Goal: Task Accomplishment & Management: Use online tool/utility

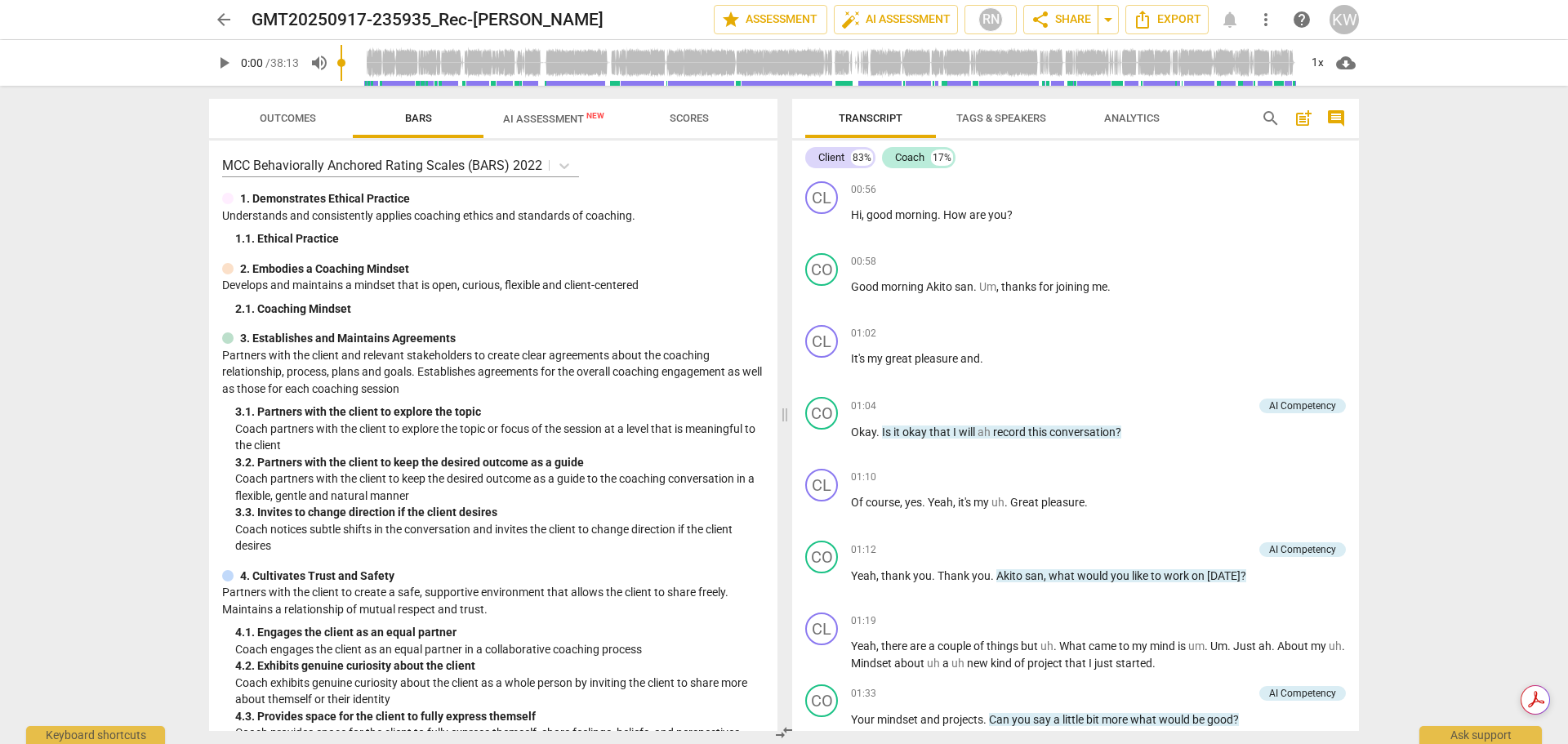
click at [1339, 117] on span "comment" at bounding box center [1336, 118] width 19 height 19
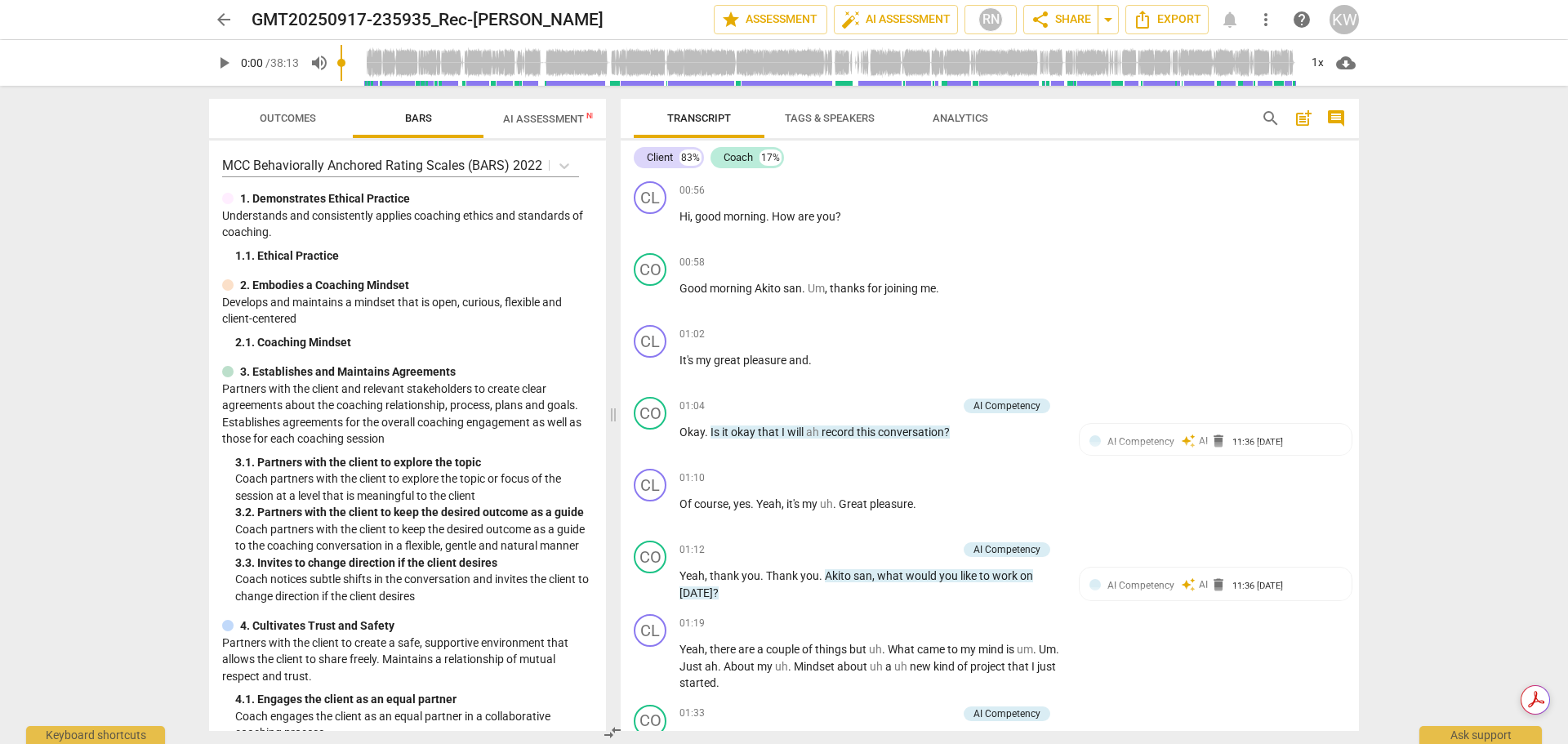
click at [1469, 259] on div "arrow_back GMT20250917-235935_Rec-[PERSON_NAME] edit star Assessment auto_fix_h…" at bounding box center [784, 372] width 1568 height 744
drag, startPoint x: 1350, startPoint y: 191, endPoint x: 1355, endPoint y: 236, distance: 45.3
click at [1355, 236] on div "CL play_arrow pause 00:56 + Add competency keyboard_arrow_right Hi , good morni…" at bounding box center [990, 452] width 738 height 556
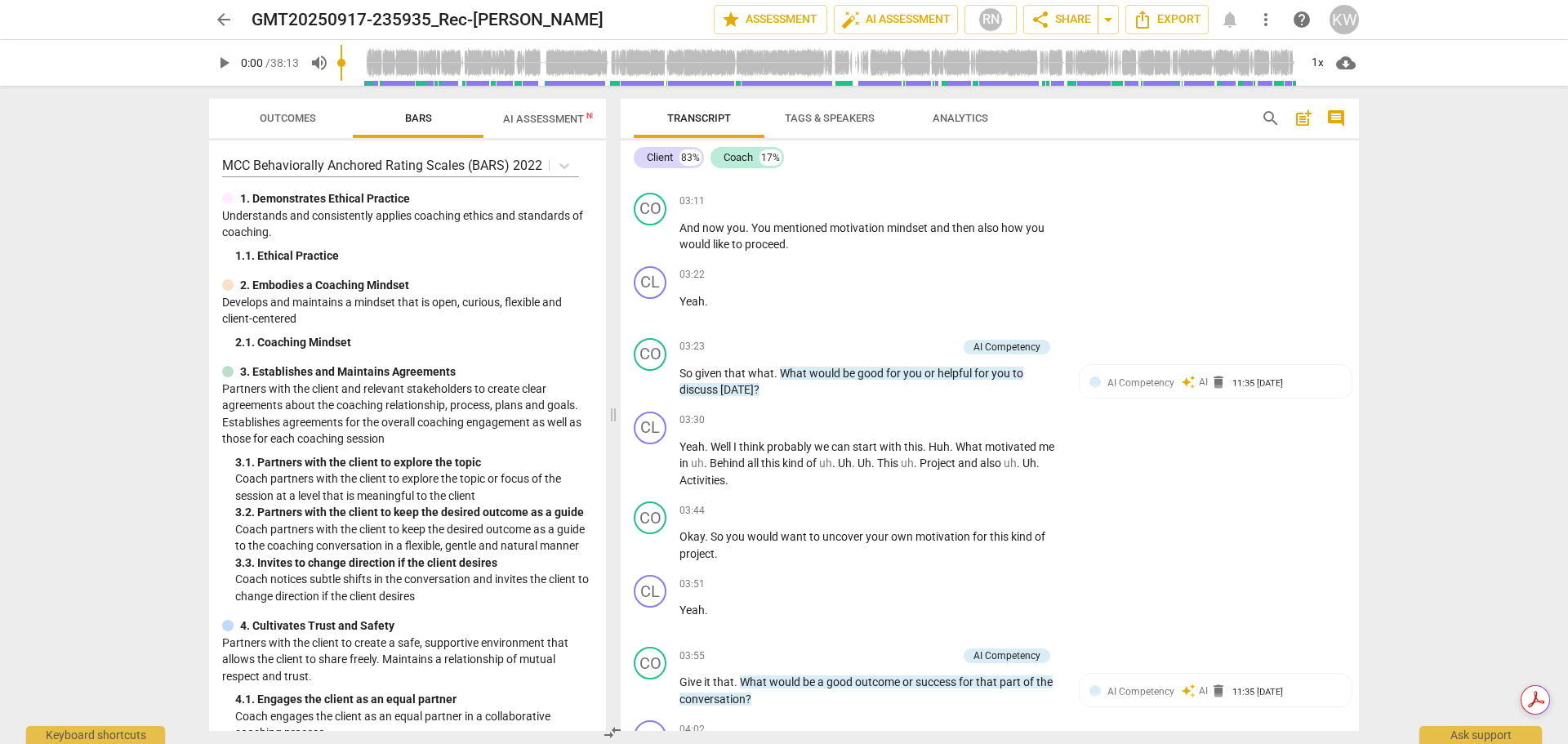
scroll to position [951, 0]
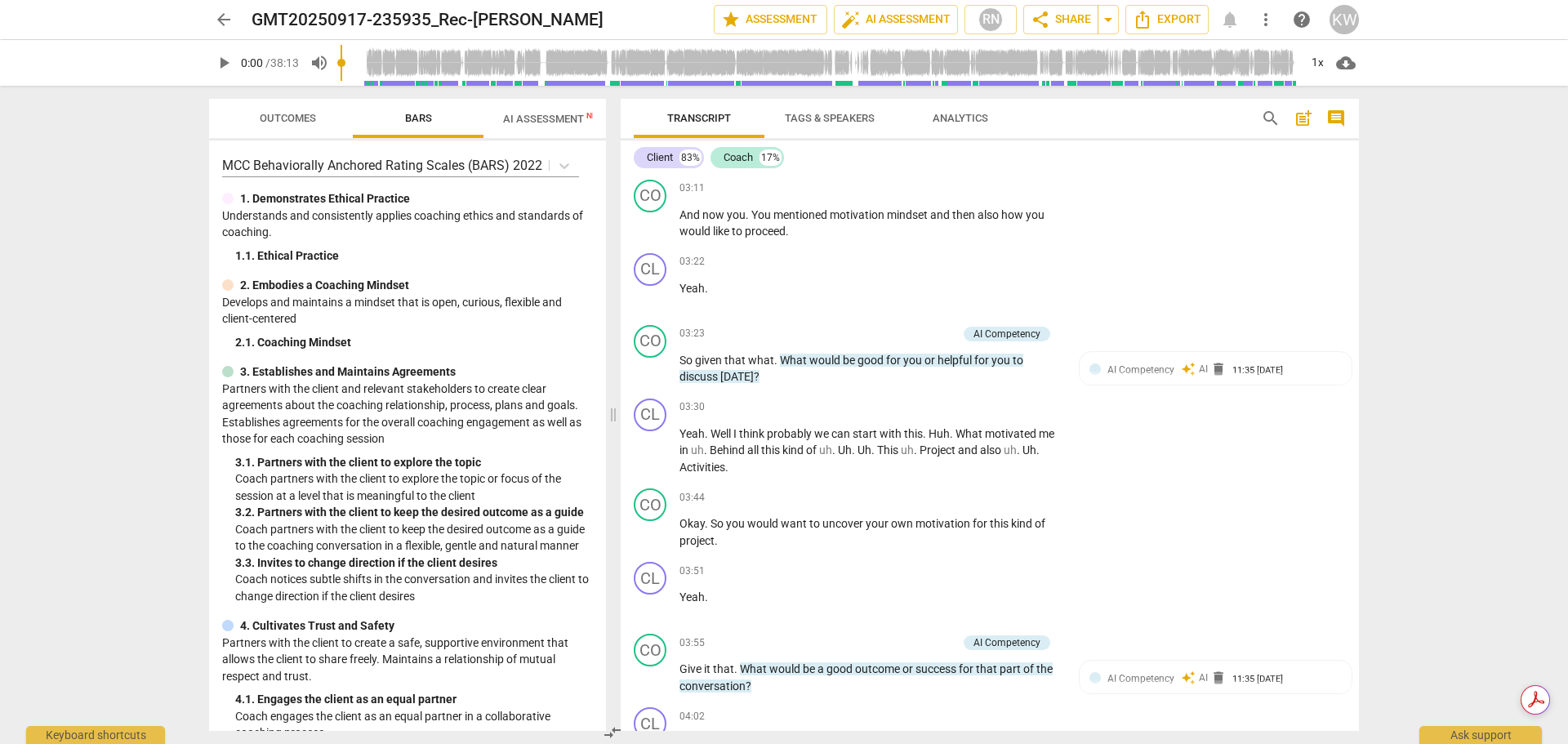
click at [565, 117] on span "AI Assessment New" at bounding box center [553, 118] width 102 height 13
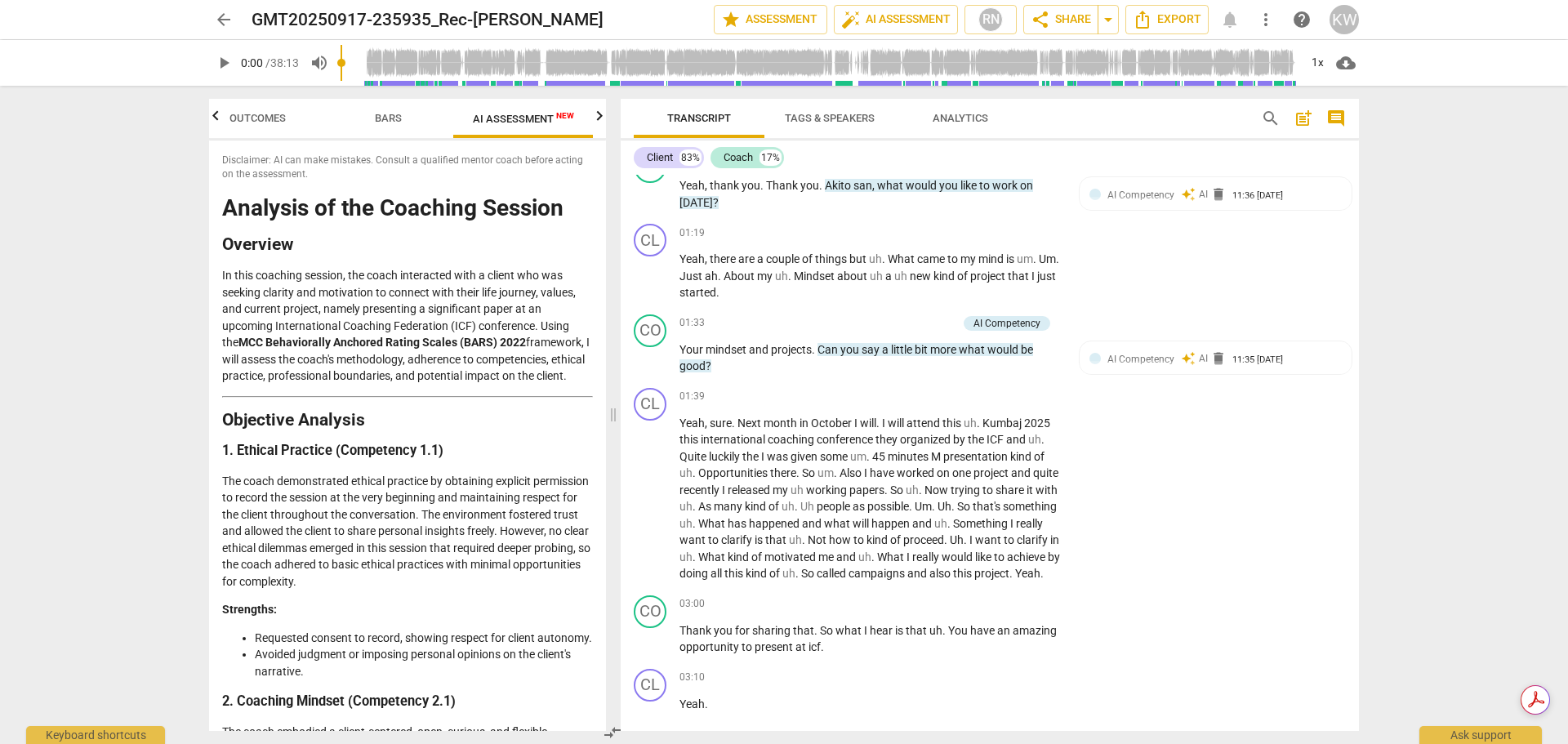
scroll to position [0, 0]
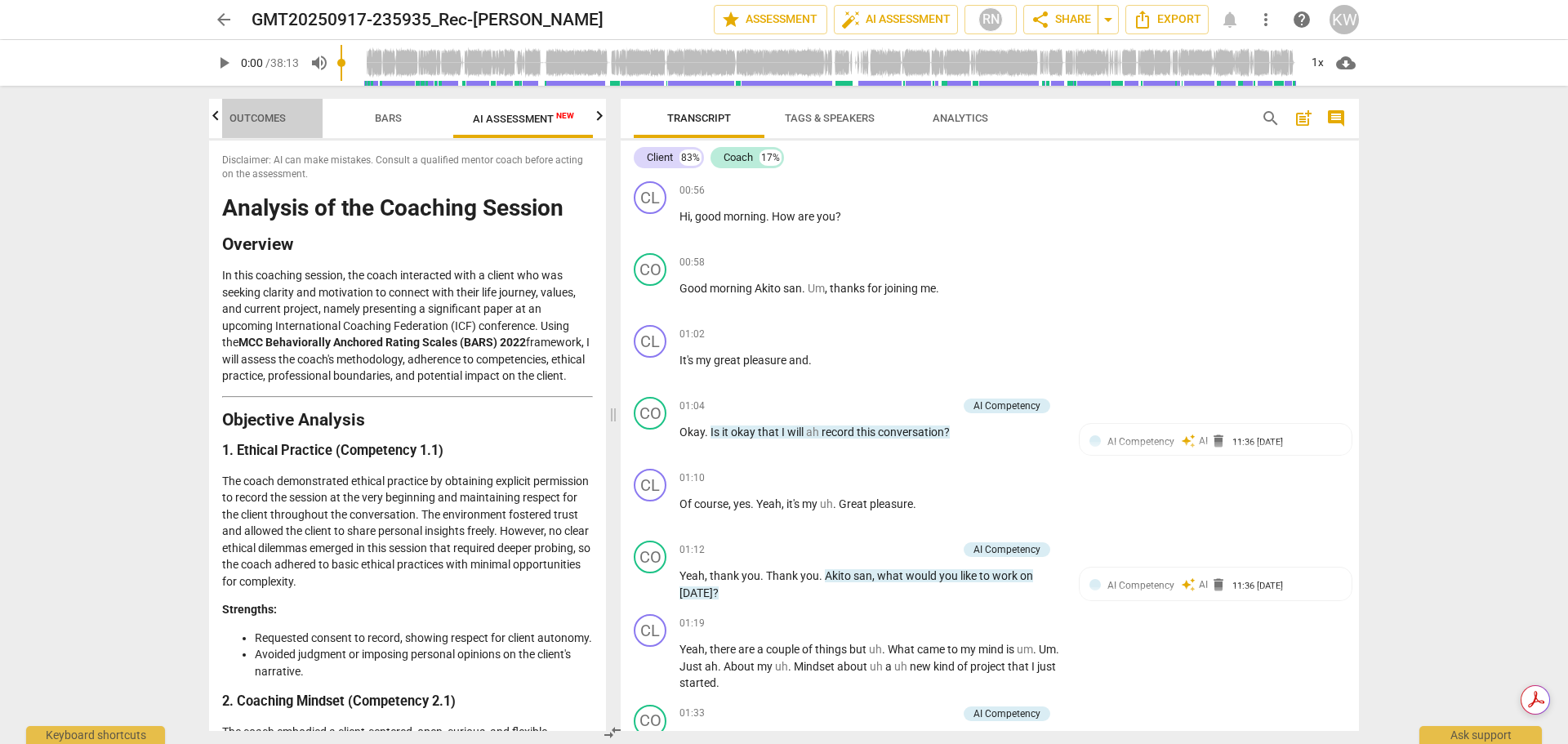
click at [268, 120] on span "Outcomes" at bounding box center [258, 117] width 56 height 13
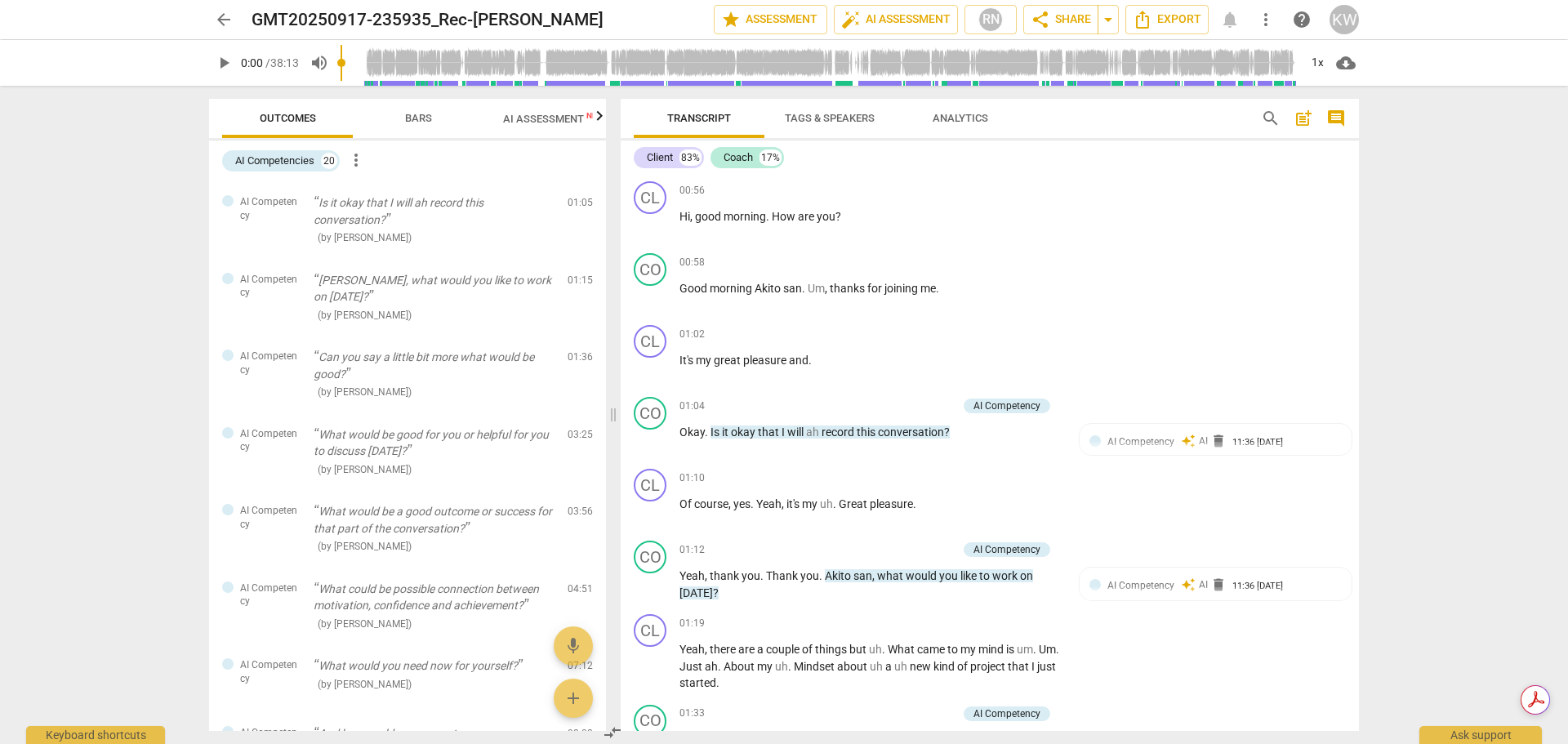
click at [555, 117] on span "AI Assessment New" at bounding box center [553, 118] width 102 height 13
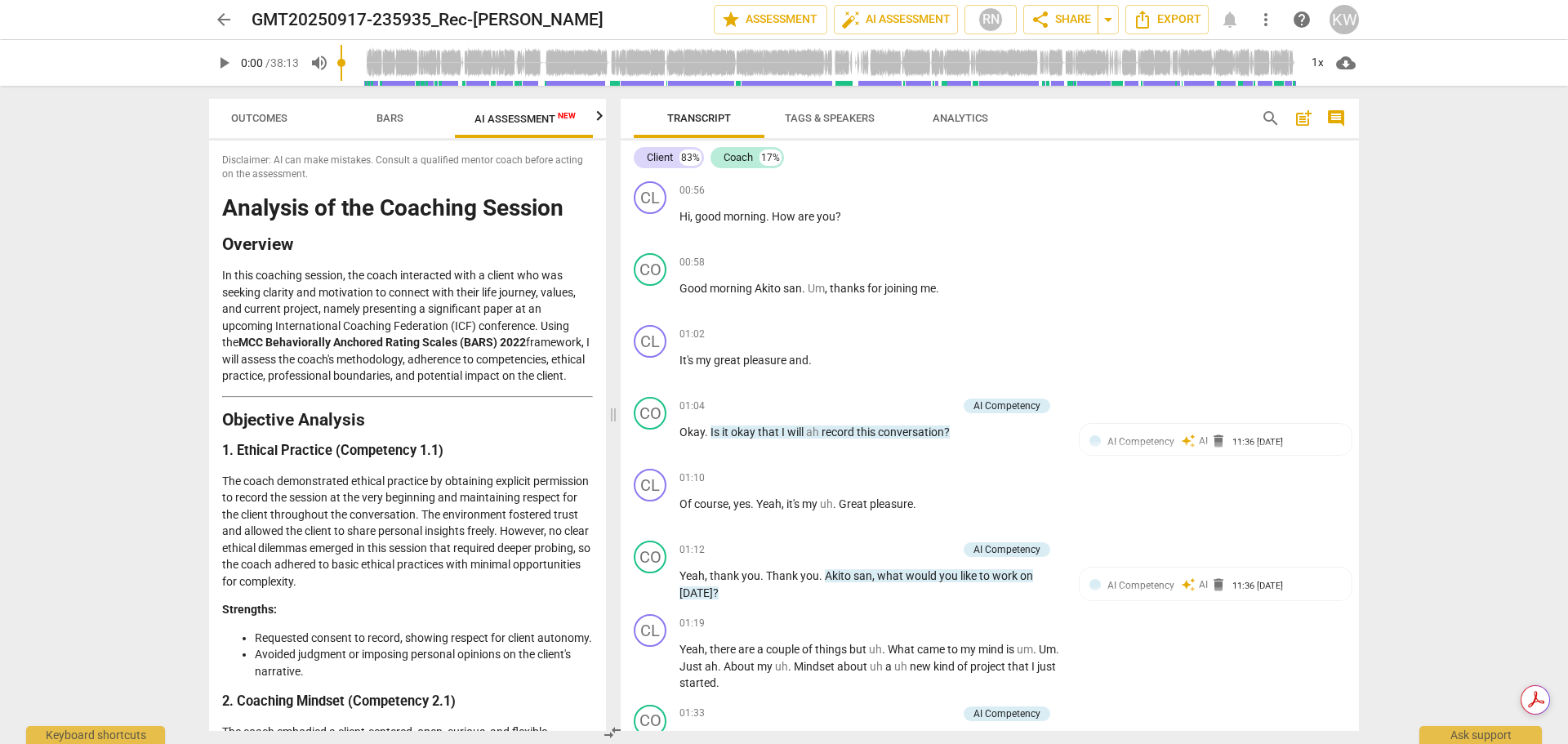
scroll to position [0, 30]
click at [964, 121] on span "Analytics" at bounding box center [960, 117] width 55 height 13
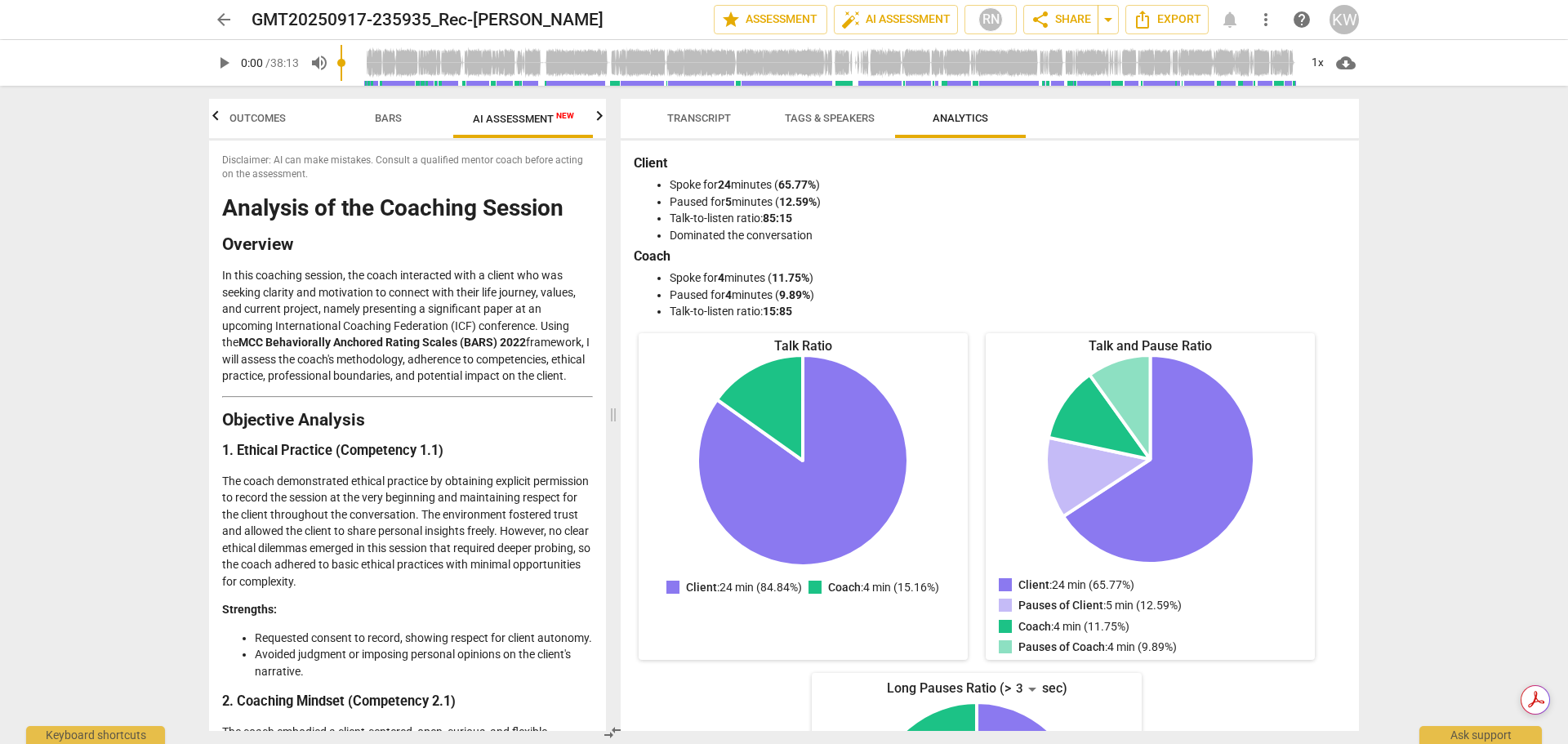
click at [711, 122] on span "Transcript" at bounding box center [699, 117] width 64 height 13
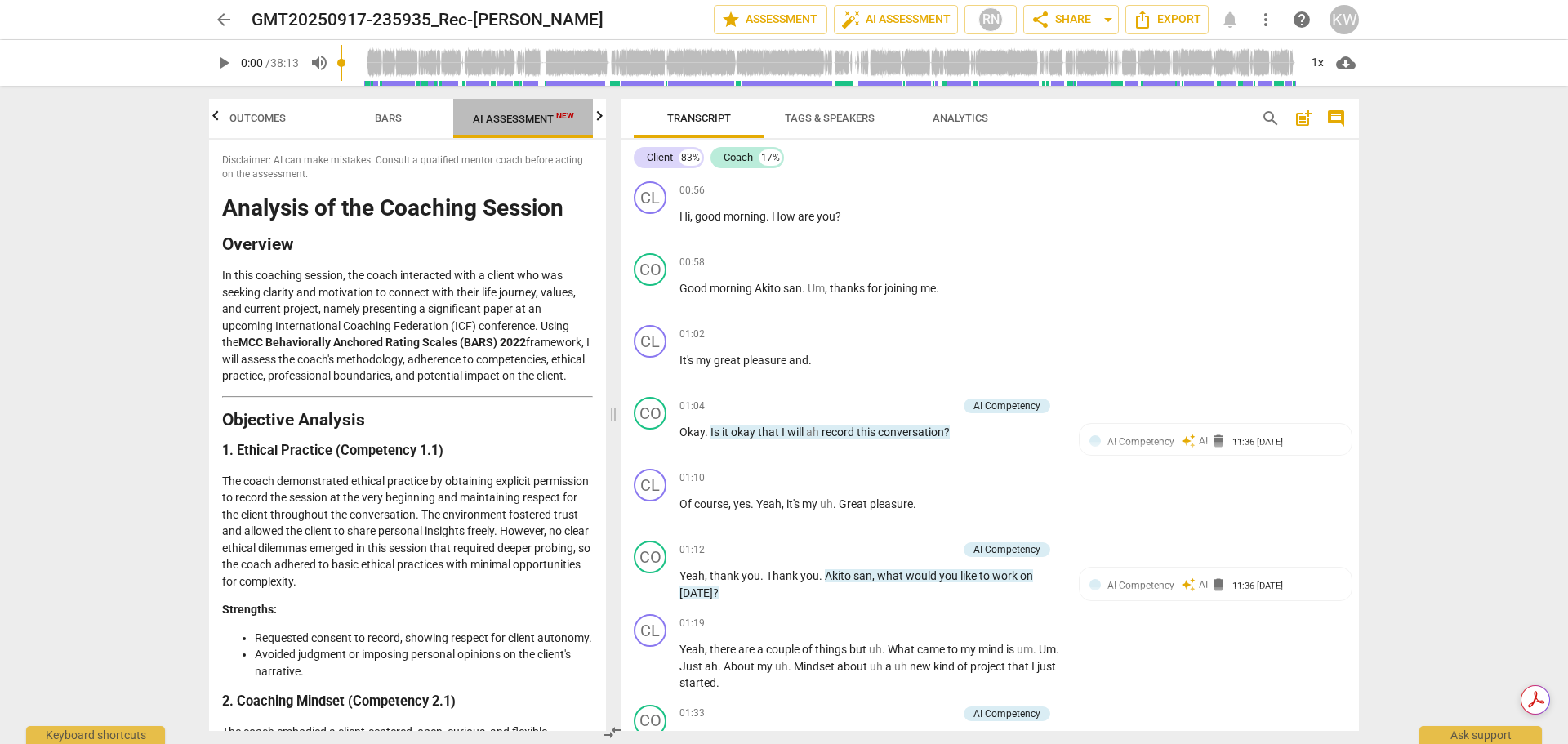
click at [526, 121] on span "AI Assessment New" at bounding box center [523, 118] width 102 height 13
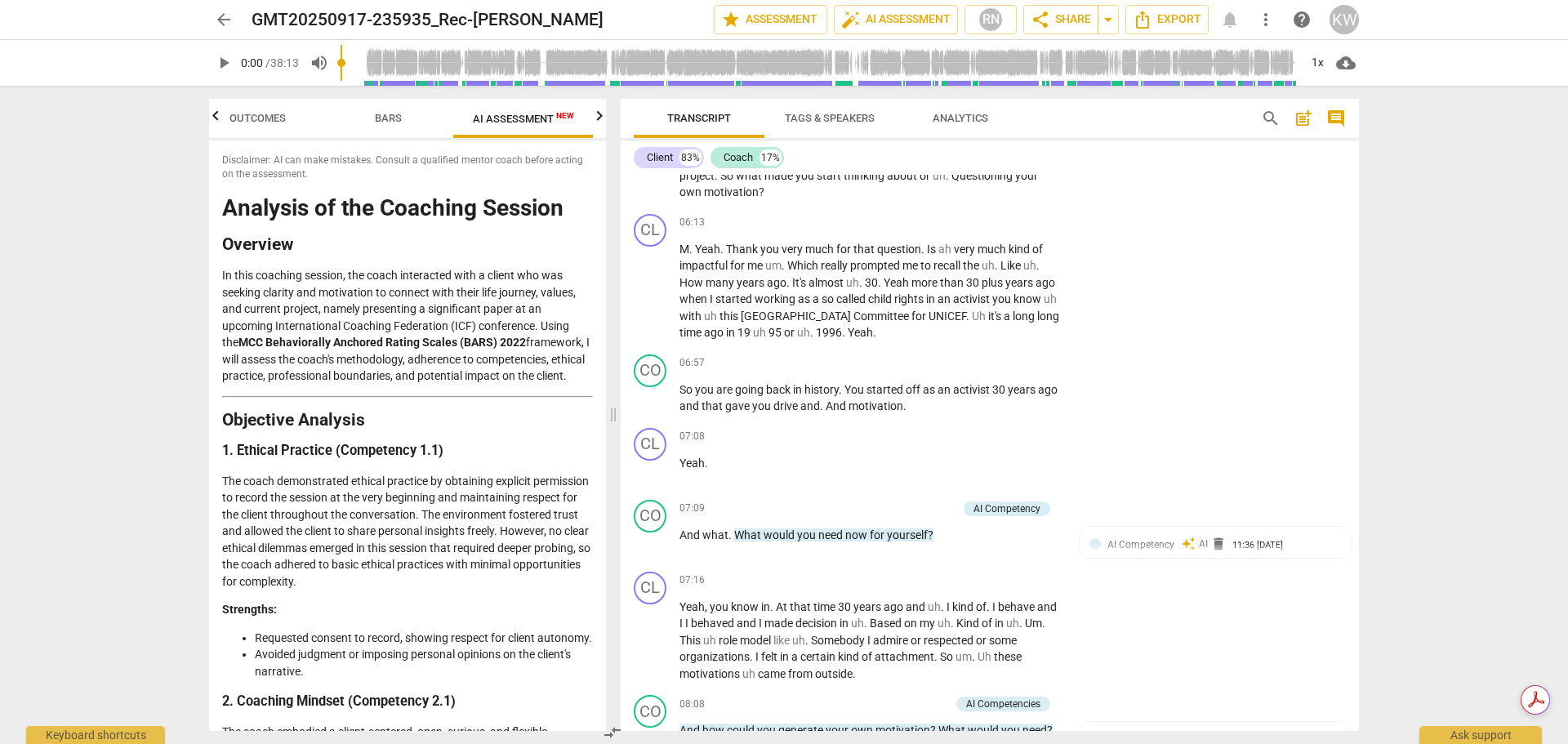
scroll to position [0, 0]
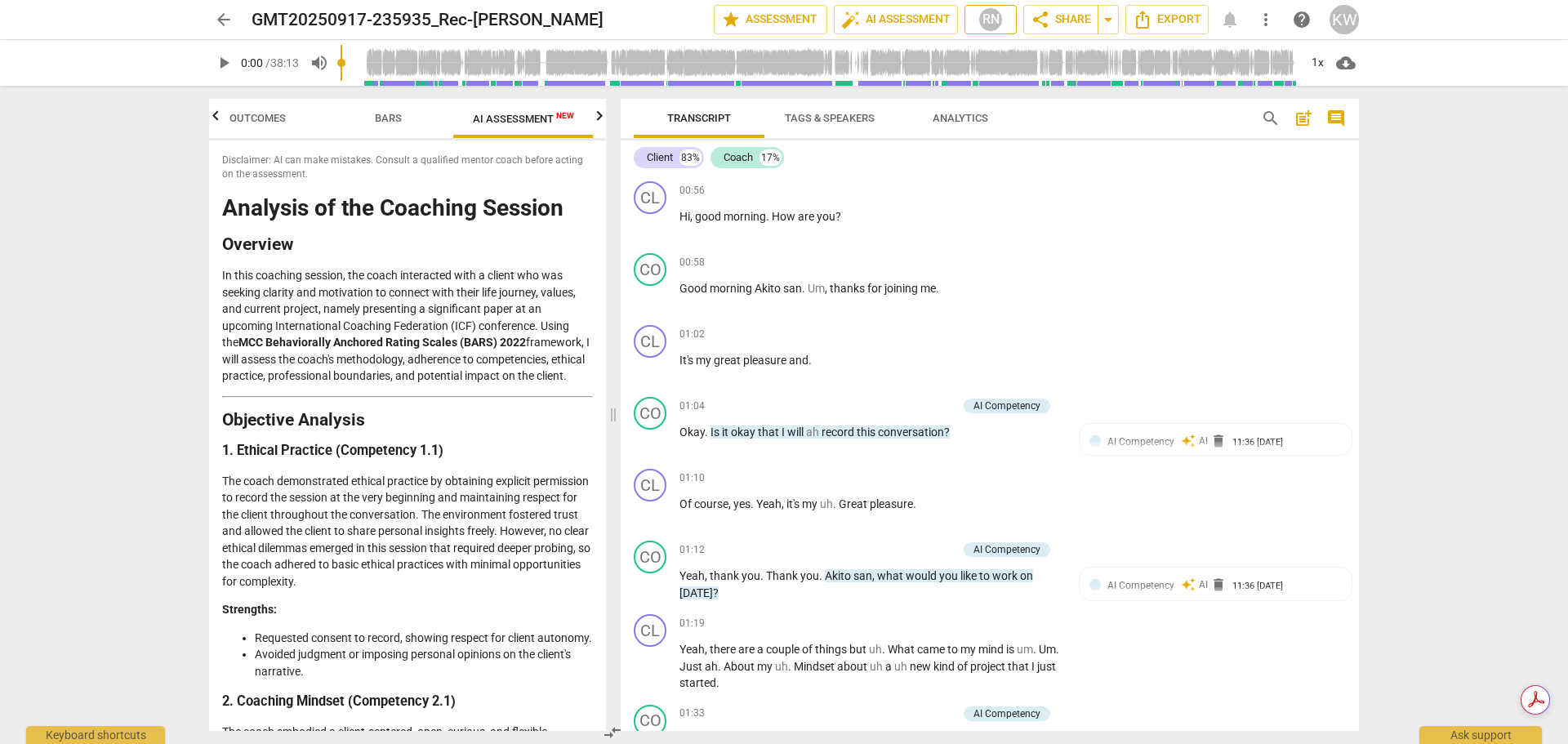
click at [989, 13] on div "RN" at bounding box center [990, 19] width 24 height 24
click at [989, 13] on div at bounding box center [784, 372] width 1568 height 744
click at [1158, 15] on span "Export" at bounding box center [1166, 19] width 69 height 19
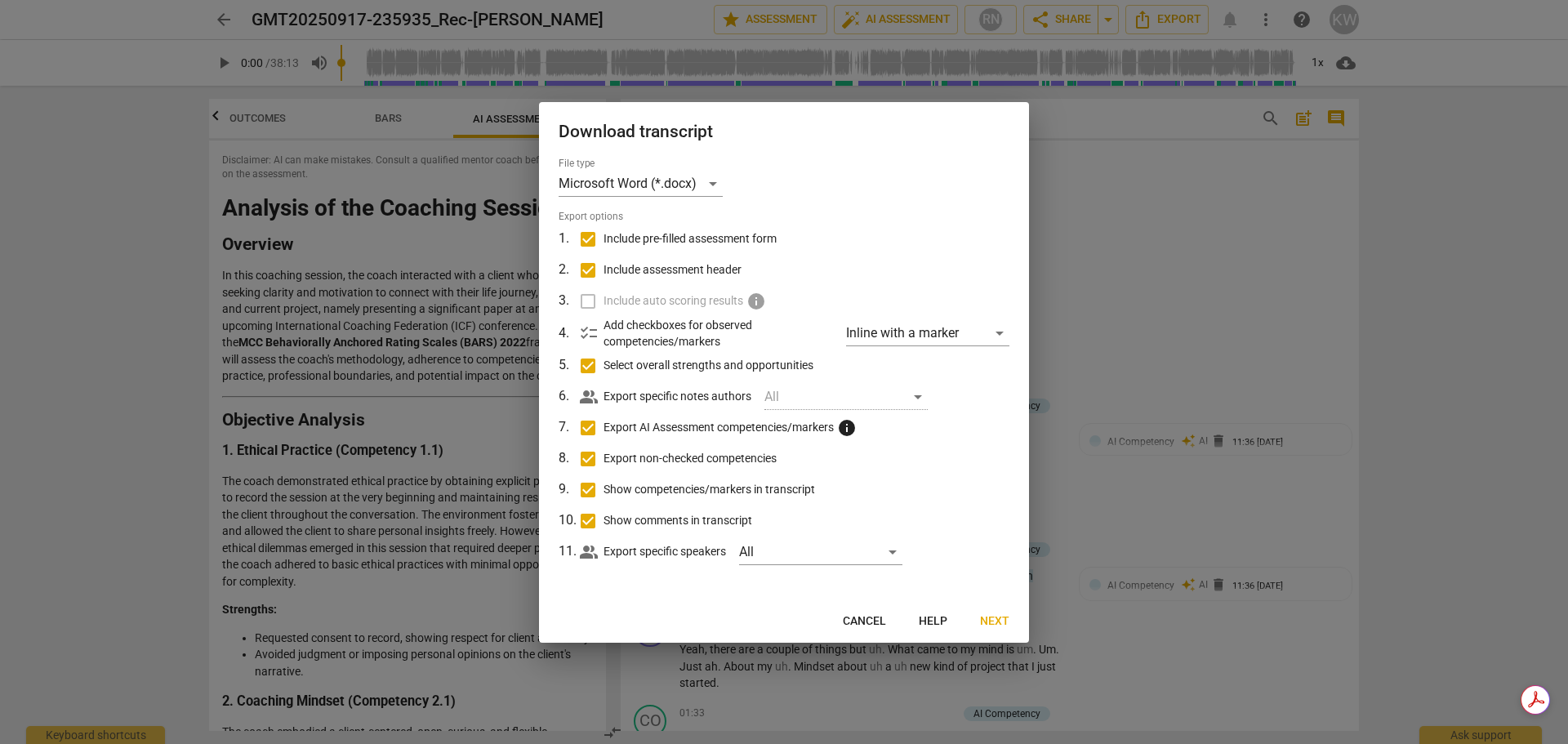
click at [873, 622] on span "Cancel" at bounding box center [864, 621] width 44 height 16
